Goal: Task Accomplishment & Management: Manage account settings

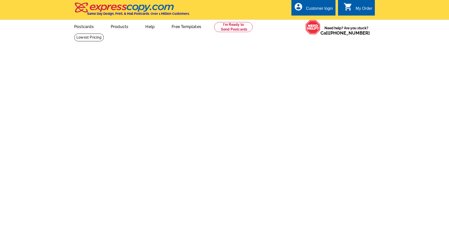
click at [315, 7] on div "Customer login" at bounding box center [319, 9] width 27 height 7
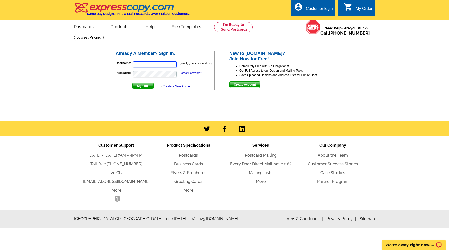
type input "[EMAIL_ADDRESS][DOMAIN_NAME]"
click at [144, 87] on span "Sign In" at bounding box center [142, 86] width 21 height 6
